Goal: Communication & Community: Connect with others

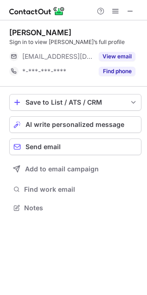
scroll to position [202, 147]
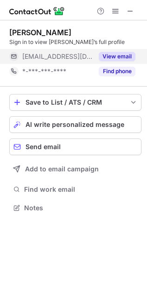
click at [115, 57] on button "View email" at bounding box center [117, 56] width 37 height 9
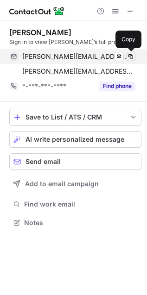
click at [128, 57] on span at bounding box center [130, 56] width 7 height 7
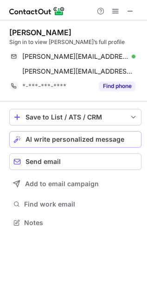
click at [119, 138] on span "AI write personalized message" at bounding box center [74, 139] width 99 height 7
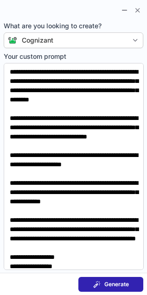
click at [111, 289] on button "Generate" at bounding box center [110, 284] width 65 height 15
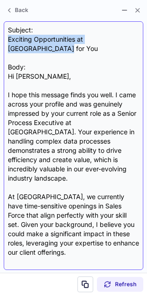
drag, startPoint x: 4, startPoint y: 40, endPoint x: 105, endPoint y: 49, distance: 101.3
click at [105, 49] on div "Subject: Exciting Opportunities at [GEOGRAPHIC_DATA] for You Body: Hi [PERSON_N…" at bounding box center [73, 145] width 139 height 249
copy div "Exciting Opportunities at [GEOGRAPHIC_DATA] for You"
click at [105, 49] on div "Subject: Exciting Opportunities at [GEOGRAPHIC_DATA] for You Body: Hi [PERSON_N…" at bounding box center [73, 145] width 131 height 240
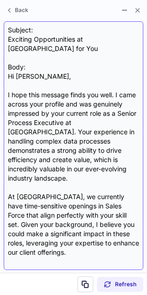
click at [105, 49] on div "Subject: Exciting Opportunities at [GEOGRAPHIC_DATA] for You Body: Hi [PERSON_N…" at bounding box center [73, 145] width 131 height 240
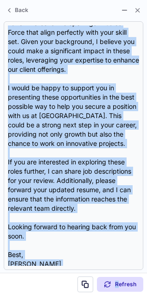
scroll to position [186, 0]
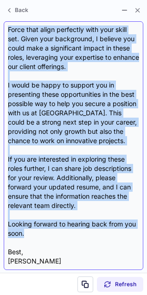
drag, startPoint x: 6, startPoint y: 77, endPoint x: 135, endPoint y: 226, distance: 196.4
click at [135, 226] on div "Subject: Exciting Opportunities at [GEOGRAPHIC_DATA] for You Body: Hi [PERSON_N…" at bounding box center [73, 145] width 139 height 249
copy div "Hi [PERSON_NAME], I hope this message finds you well. I came across your profil…"
